Goal: Task Accomplishment & Management: Manage account settings

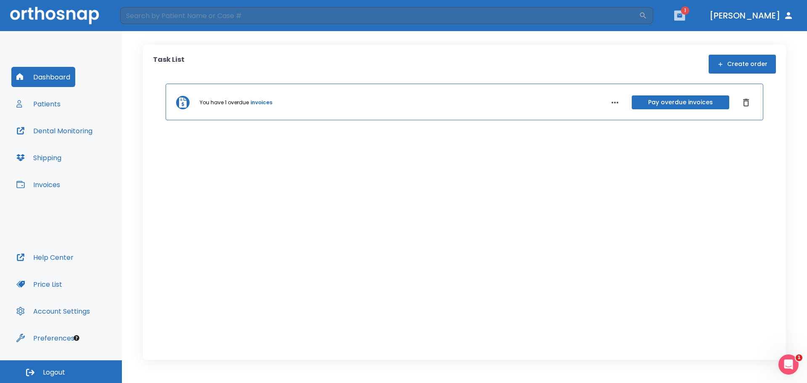
click at [685, 11] on button "button" at bounding box center [679, 16] width 11 height 10
click at [678, 35] on li "[PERSON_NAME] 3" at bounding box center [684, 37] width 90 height 17
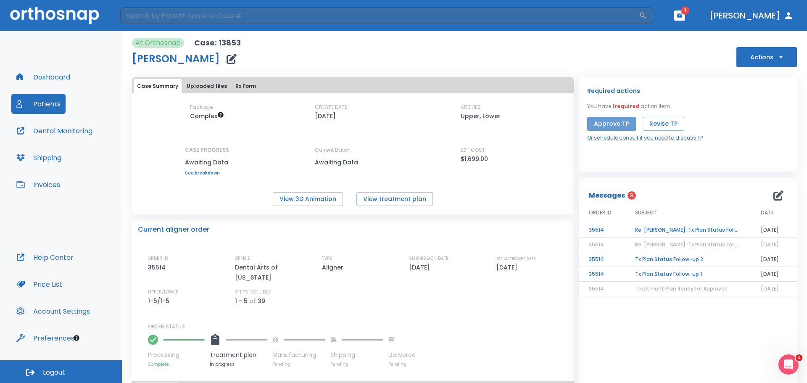
click at [607, 121] on button "Approve TP" at bounding box center [611, 124] width 49 height 14
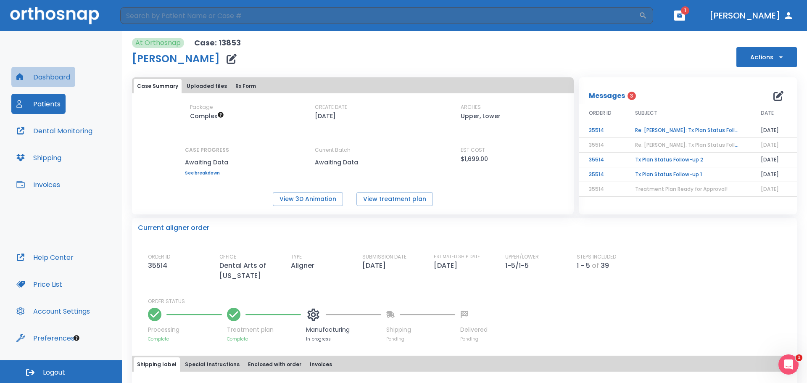
click at [34, 75] on button "Dashboard" at bounding box center [43, 77] width 64 height 20
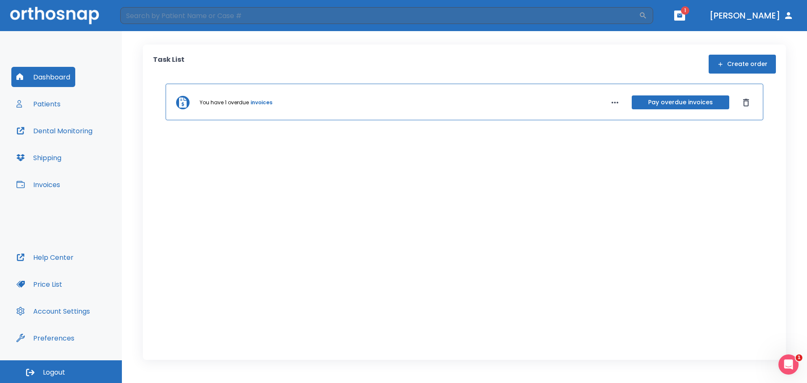
click at [47, 103] on button "Patients" at bounding box center [38, 104] width 54 height 20
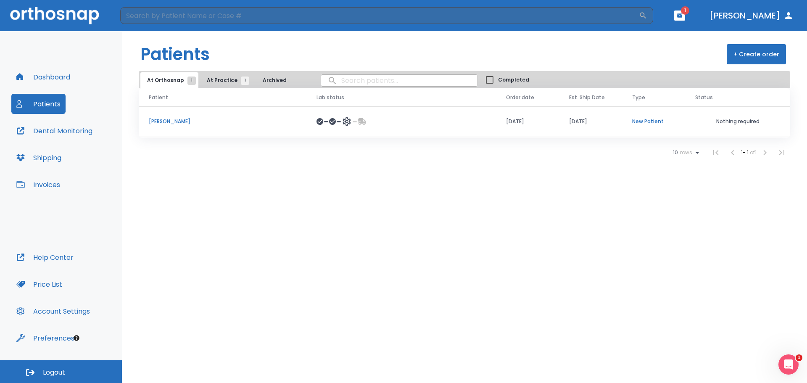
click at [224, 78] on span "At Practice 1" at bounding box center [226, 80] width 38 height 8
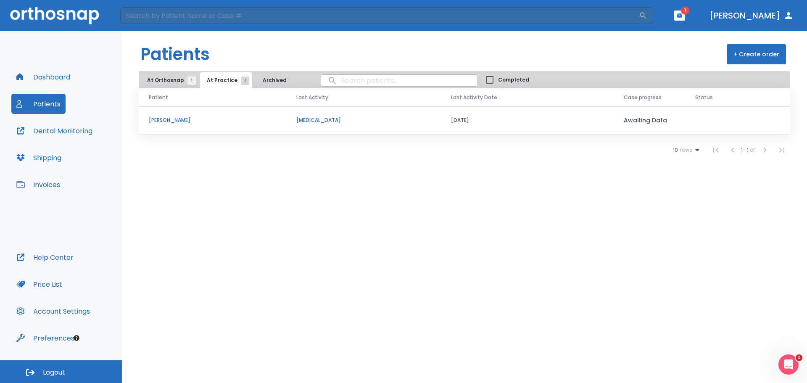
click at [191, 80] on span "1" at bounding box center [191, 80] width 8 height 8
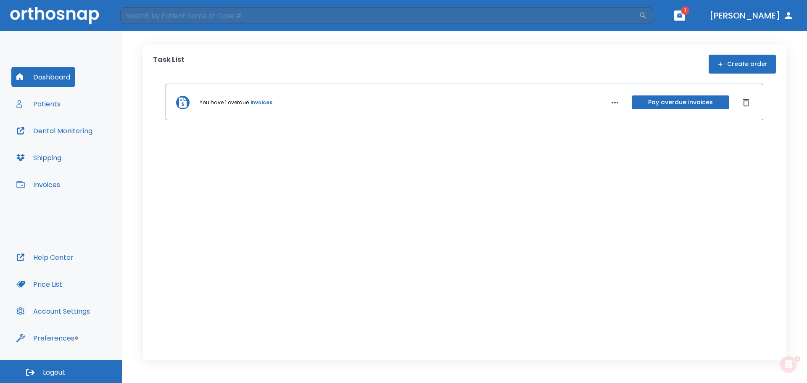
drag, startPoint x: 66, startPoint y: 105, endPoint x: 54, endPoint y: 108, distance: 12.4
click at [60, 107] on div "Dashboard Patients Dental Monitoring Shipping Invoices" at bounding box center [60, 157] width 99 height 180
click at [54, 108] on button "Patients" at bounding box center [38, 104] width 54 height 20
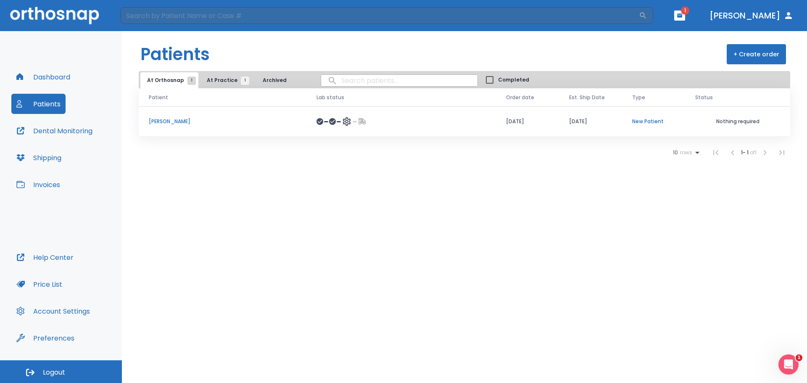
click at [175, 123] on p "[PERSON_NAME]" at bounding box center [223, 122] width 148 height 8
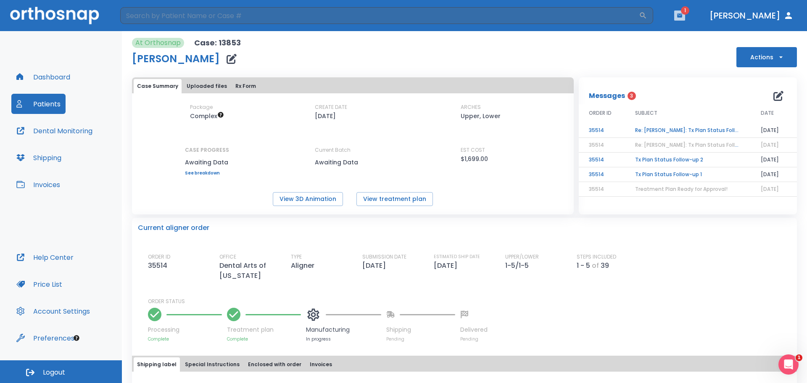
click at [682, 15] on icon "button" at bounding box center [679, 15] width 5 height 4
click at [702, 35] on span "3" at bounding box center [710, 35] width 17 height 12
click at [677, 129] on td "Re: [PERSON_NAME]: Tx Plan Status Follow-up 2" at bounding box center [688, 130] width 126 height 15
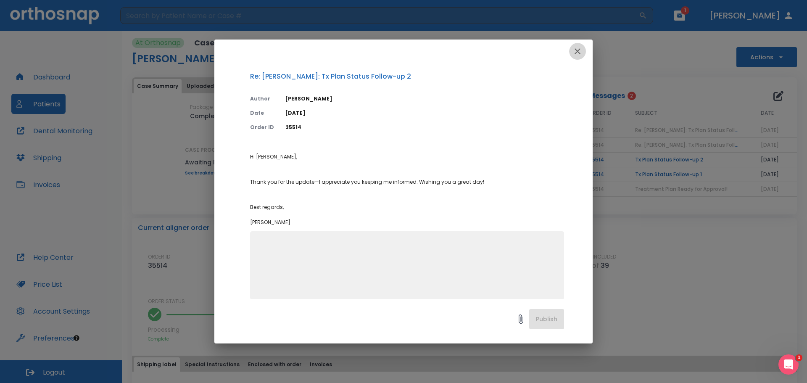
click at [576, 50] on icon "button" at bounding box center [578, 51] width 6 height 6
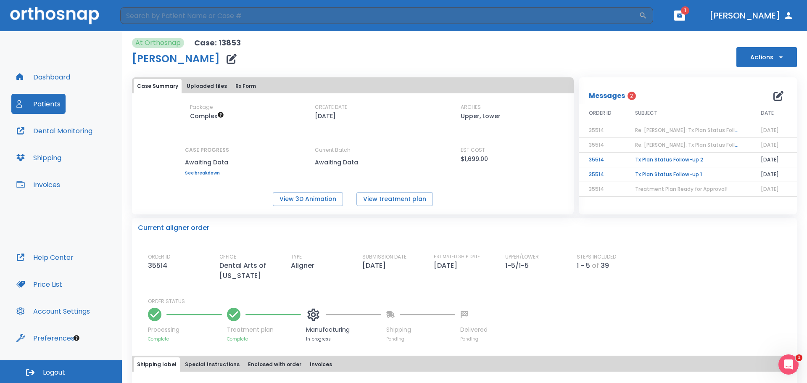
click at [642, 159] on td "Tx Plan Status Follow-up 2" at bounding box center [688, 160] width 126 height 15
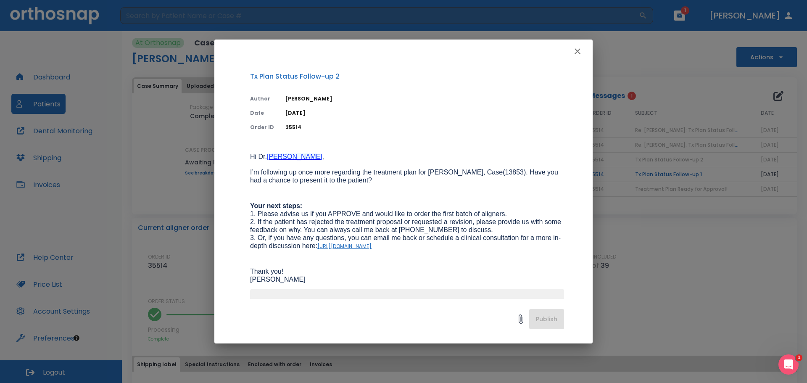
click at [582, 48] on icon "button" at bounding box center [577, 51] width 10 height 10
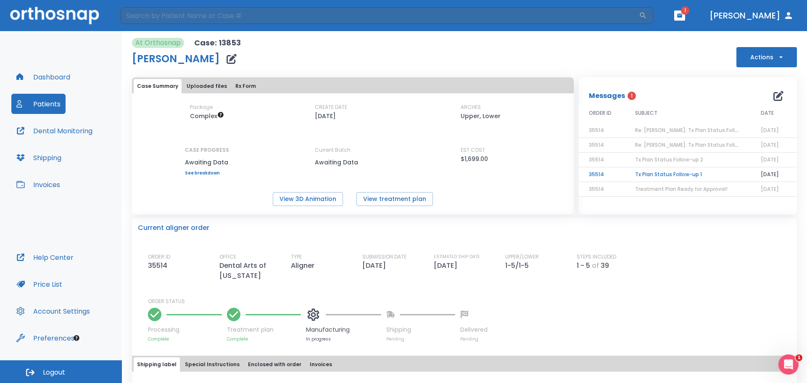
click at [657, 169] on td "Tx Plan Status Follow-up 1" at bounding box center [688, 174] width 126 height 15
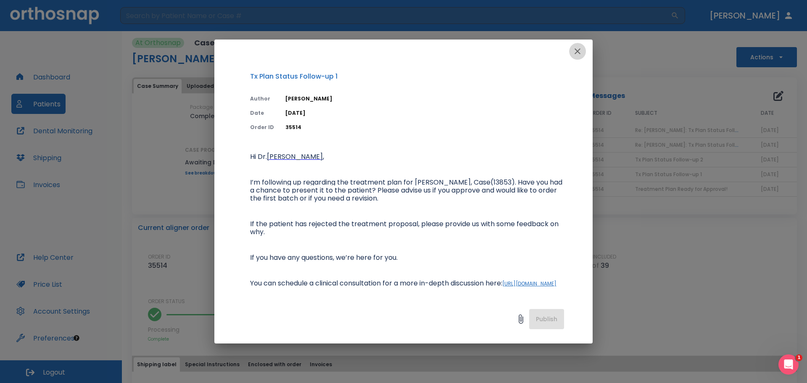
click at [578, 55] on icon "button" at bounding box center [577, 51] width 10 height 10
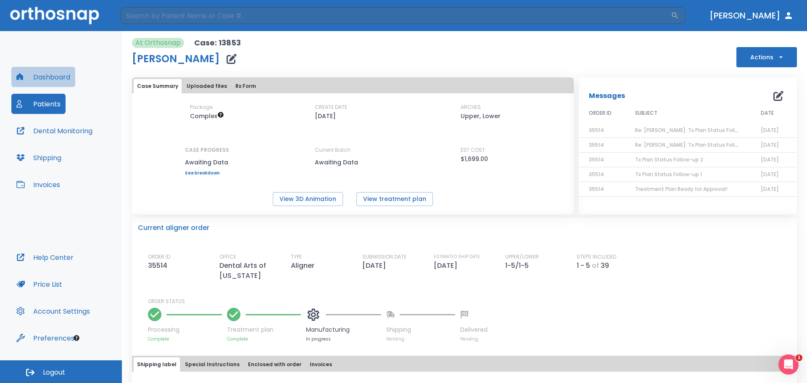
click at [58, 73] on button "Dashboard" at bounding box center [43, 77] width 64 height 20
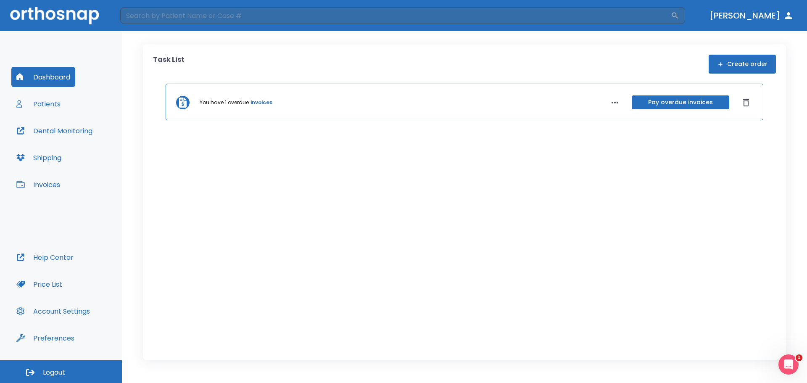
click at [265, 103] on link "invoices" at bounding box center [261, 103] width 22 height 8
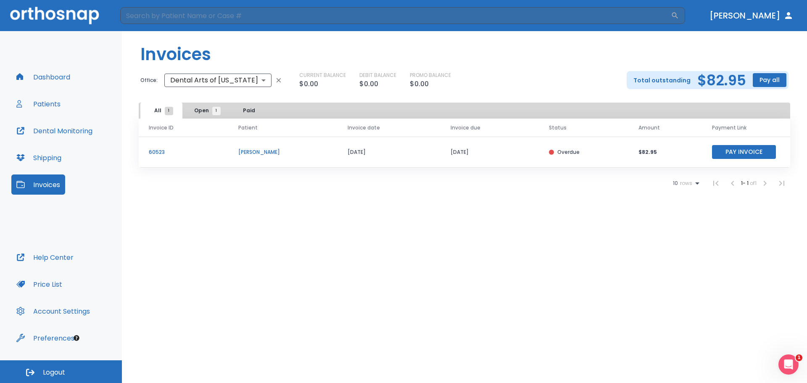
click at [557, 152] on p "Overdue" at bounding box center [568, 152] width 22 height 8
click at [258, 151] on p "[PERSON_NAME]" at bounding box center [282, 152] width 89 height 8
drag, startPoint x: 258, startPoint y: 151, endPoint x: 197, endPoint y: 153, distance: 61.4
click at [252, 151] on p "[PERSON_NAME]" at bounding box center [282, 152] width 89 height 8
click at [141, 150] on td "60523" at bounding box center [184, 152] width 90 height 31
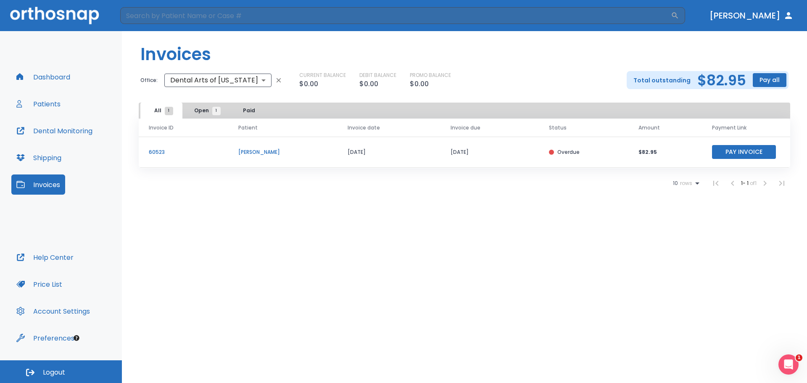
click at [199, 111] on span "Open 1" at bounding box center [205, 111] width 22 height 8
click at [167, 112] on span "1" at bounding box center [169, 111] width 8 height 8
click at [654, 155] on p "$82.95" at bounding box center [664, 152] width 53 height 8
drag, startPoint x: 659, startPoint y: 150, endPoint x: 475, endPoint y: 152, distance: 184.1
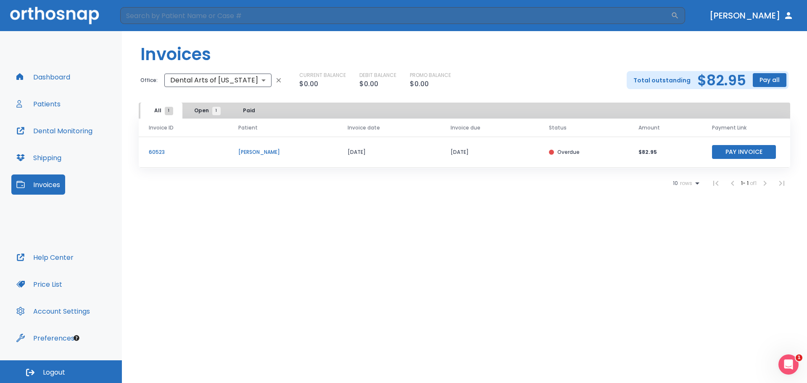
click at [475, 152] on tr "60523 Peter Fabiani 07/14/25 07/25/25 Overdue $82.95 Pay Invoice" at bounding box center [464, 152] width 651 height 31
click at [568, 149] on p "Overdue" at bounding box center [568, 152] width 22 height 8
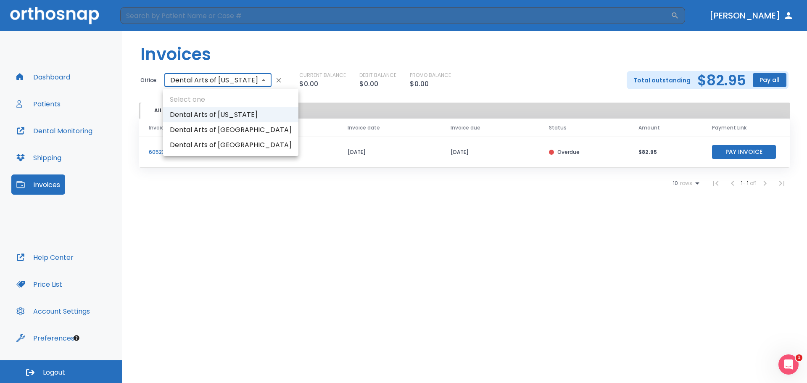
click at [253, 84] on body "​ Dr. Ramirez Dashboard Patients Dental Monitoring Shipping Invoices Help Cente…" at bounding box center [403, 191] width 807 height 383
click at [253, 84] on div at bounding box center [403, 191] width 807 height 383
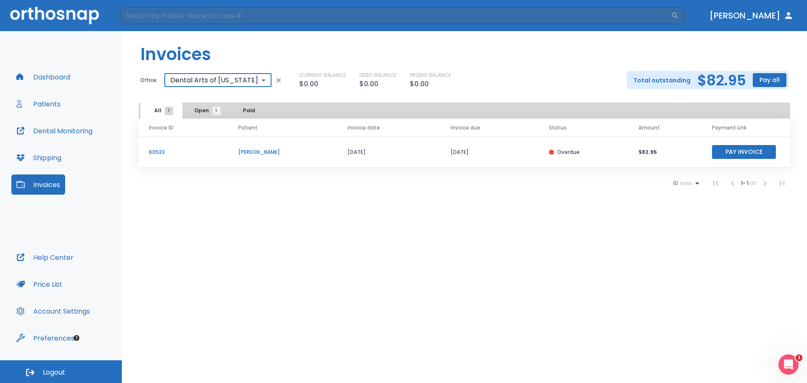
click at [219, 116] on button "Open 1" at bounding box center [205, 111] width 42 height 16
click at [44, 81] on button "Dashboard" at bounding box center [43, 77] width 64 height 20
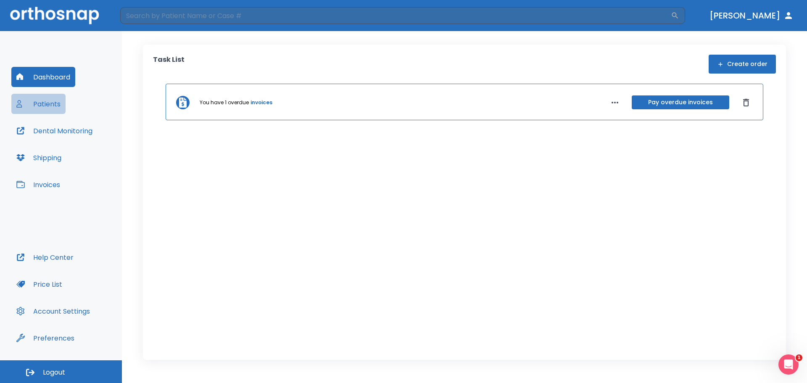
click at [49, 113] on button "Patients" at bounding box center [38, 104] width 54 height 20
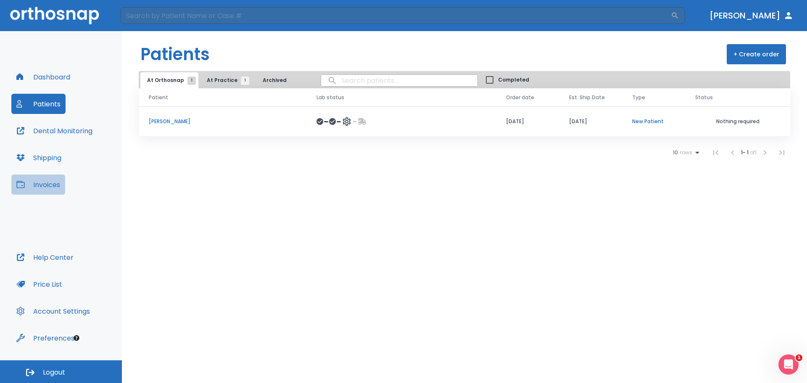
click at [49, 192] on button "Invoices" at bounding box center [38, 184] width 54 height 20
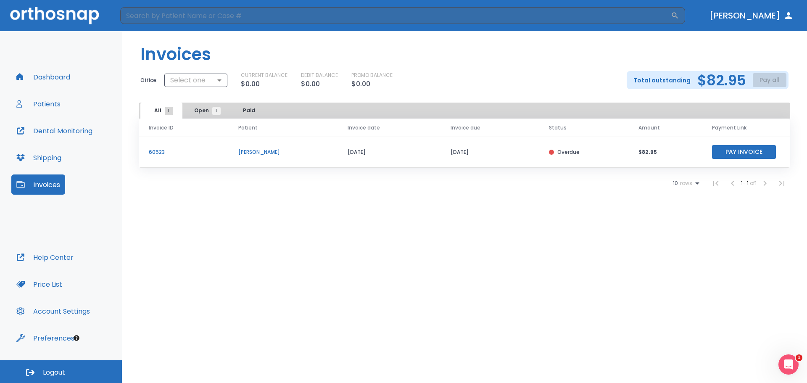
click at [251, 154] on p "[PERSON_NAME]" at bounding box center [282, 152] width 89 height 8
click at [45, 100] on button "Patients" at bounding box center [38, 104] width 54 height 20
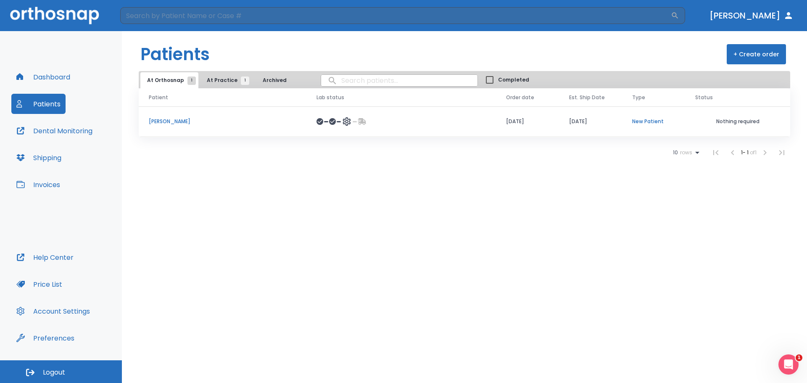
click at [221, 83] on span "At Practice 1" at bounding box center [226, 80] width 38 height 8
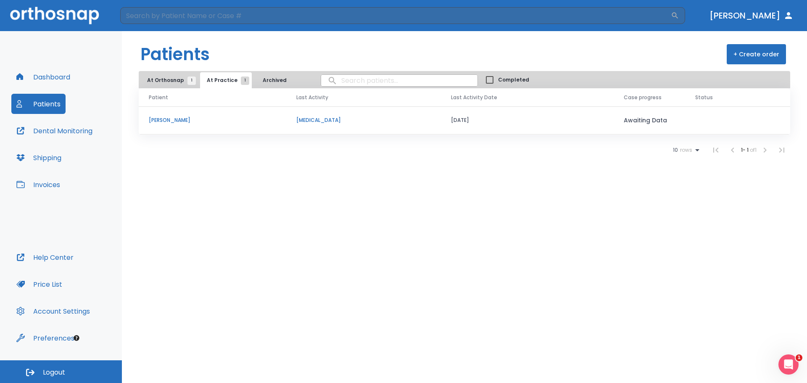
click at [186, 122] on p "[PERSON_NAME]" at bounding box center [212, 120] width 127 height 8
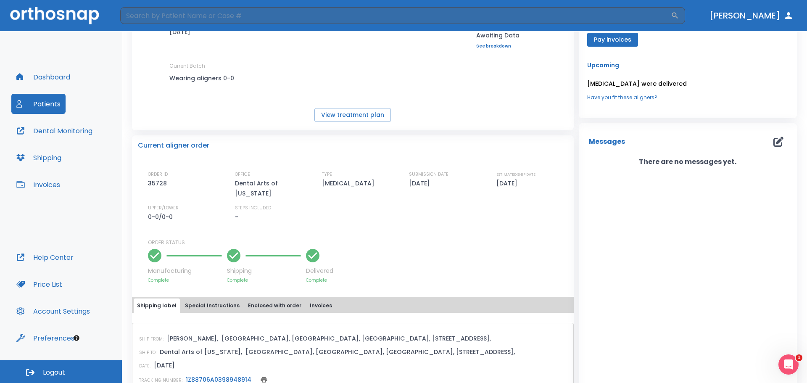
scroll to position [130, 0]
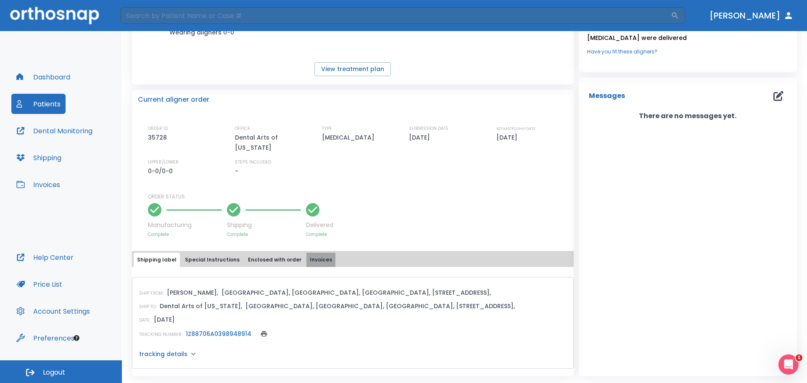
click at [311, 262] on button "Invoices" at bounding box center [320, 260] width 29 height 14
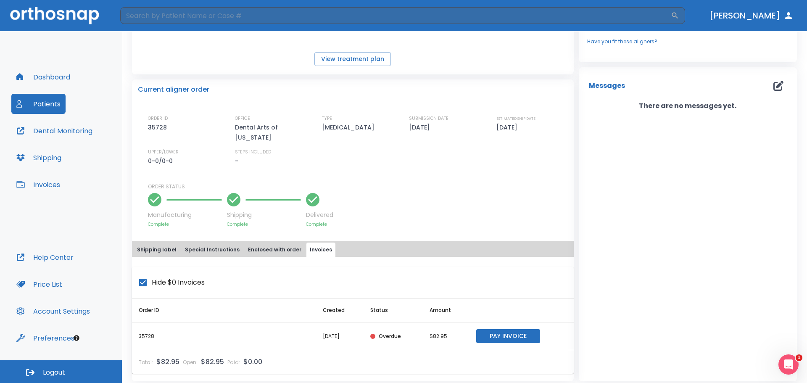
scroll to position [145, 0]
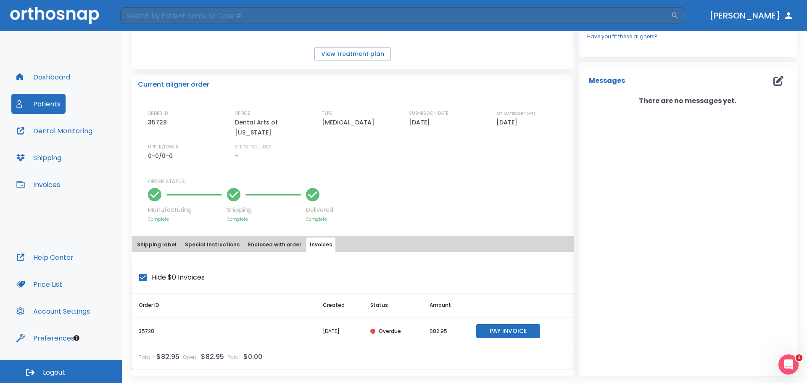
drag, startPoint x: 356, startPoint y: 333, endPoint x: 312, endPoint y: 329, distance: 43.9
click at [352, 335] on td "07/10/25" at bounding box center [339, 331] width 47 height 28
click at [274, 246] on button "Enclosed with order" at bounding box center [275, 244] width 60 height 14
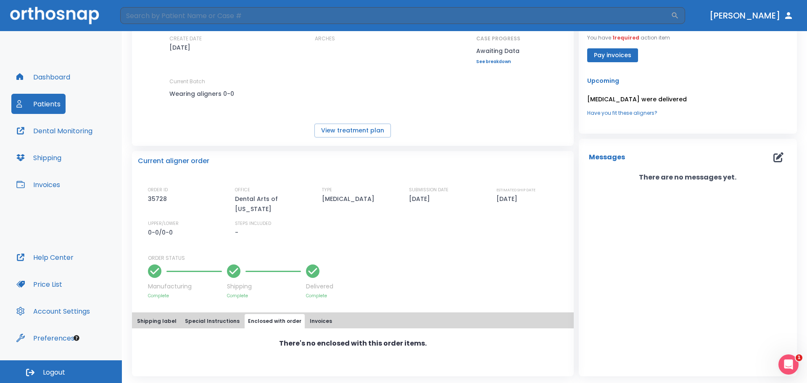
click at [216, 324] on button "Special Instructions" at bounding box center [212, 321] width 61 height 14
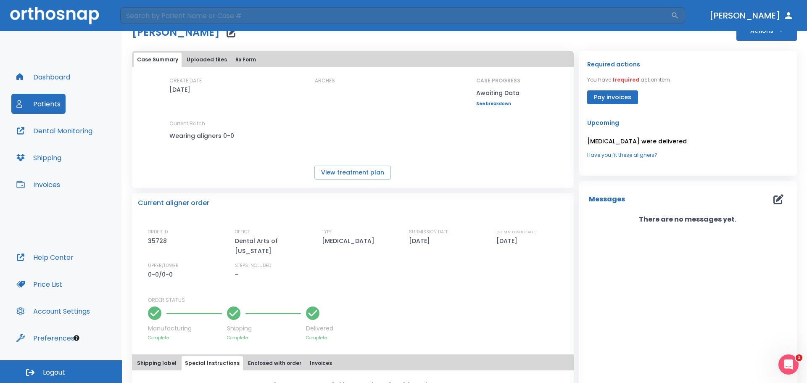
click at [156, 363] on button "Shipping label" at bounding box center [157, 363] width 46 height 14
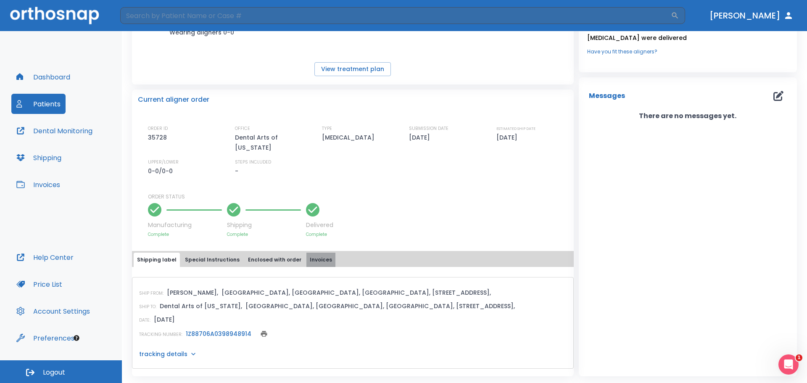
click at [319, 261] on button "Invoices" at bounding box center [320, 260] width 29 height 14
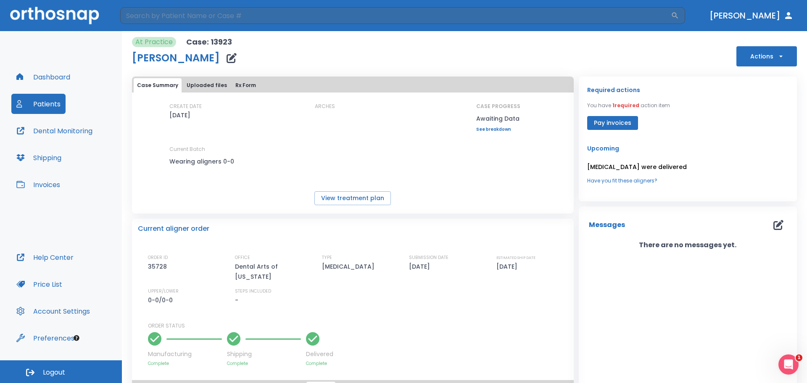
scroll to position [0, 0]
click at [486, 132] on link "See breakdown" at bounding box center [498, 130] width 44 height 5
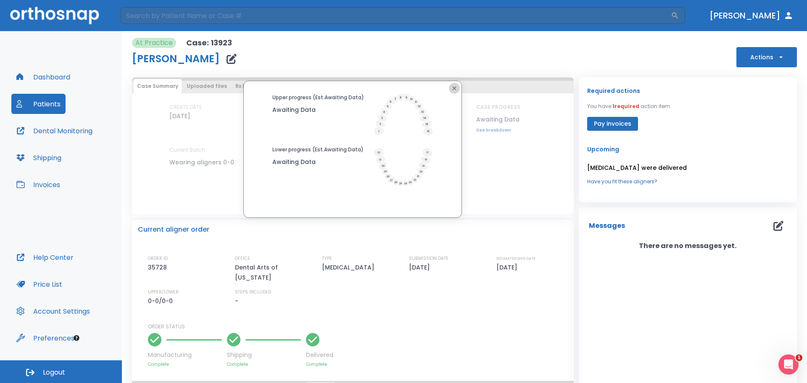
click at [454, 90] on icon "button" at bounding box center [454, 88] width 7 height 7
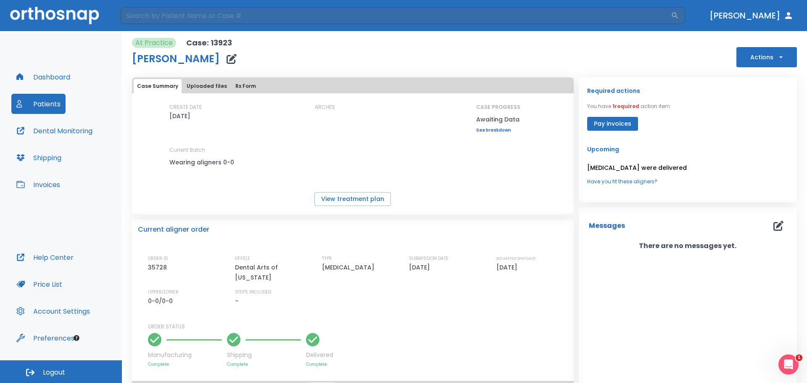
click at [45, 282] on button "Price List" at bounding box center [39, 284] width 56 height 20
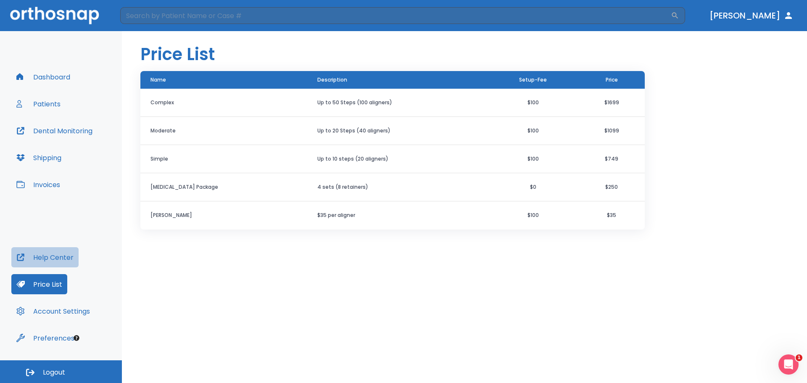
click at [61, 261] on button "Help Center" at bounding box center [44, 257] width 67 height 20
click at [61, 81] on button "Dashboard" at bounding box center [43, 77] width 64 height 20
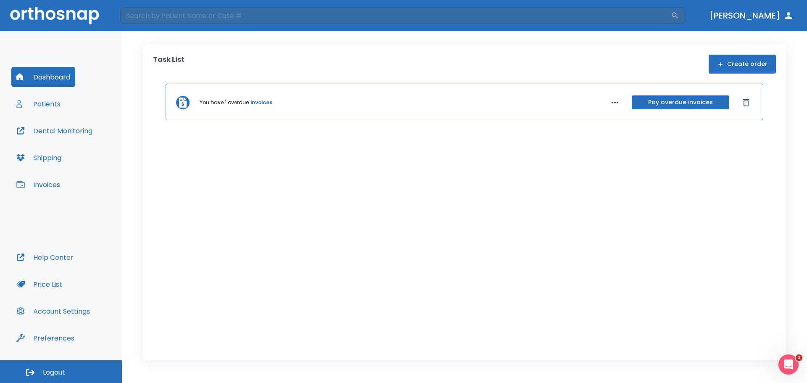
click at [617, 107] on icon "button" at bounding box center [615, 103] width 10 height 10
click at [259, 101] on div at bounding box center [403, 191] width 807 height 383
click at [259, 101] on link "invoices" at bounding box center [261, 103] width 22 height 8
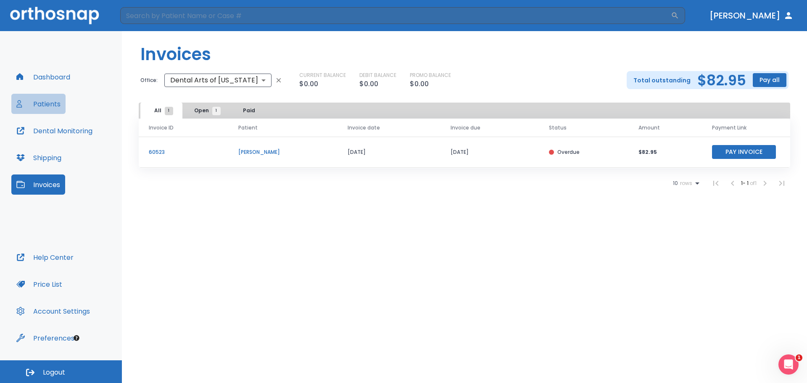
click at [49, 102] on button "Patients" at bounding box center [38, 104] width 54 height 20
